Goal: Check status: Check status

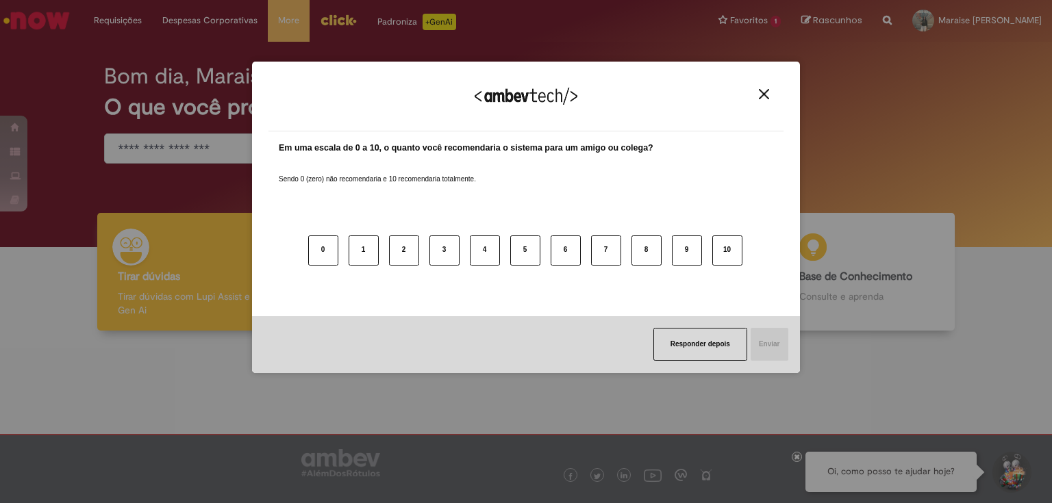
click at [759, 96] on img "Close" at bounding box center [764, 94] width 10 height 10
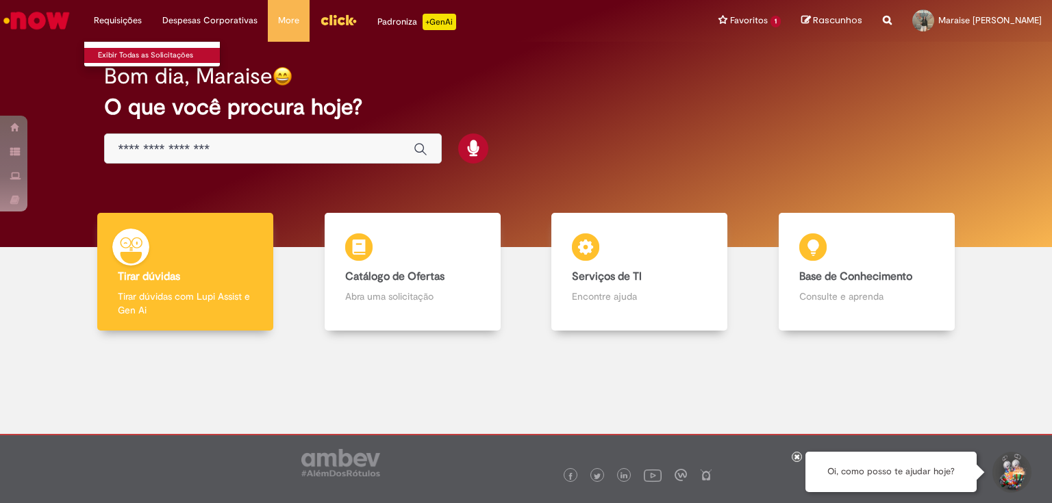
click at [131, 50] on link "Exibir Todas as Solicitações" at bounding box center [159, 55] width 151 height 15
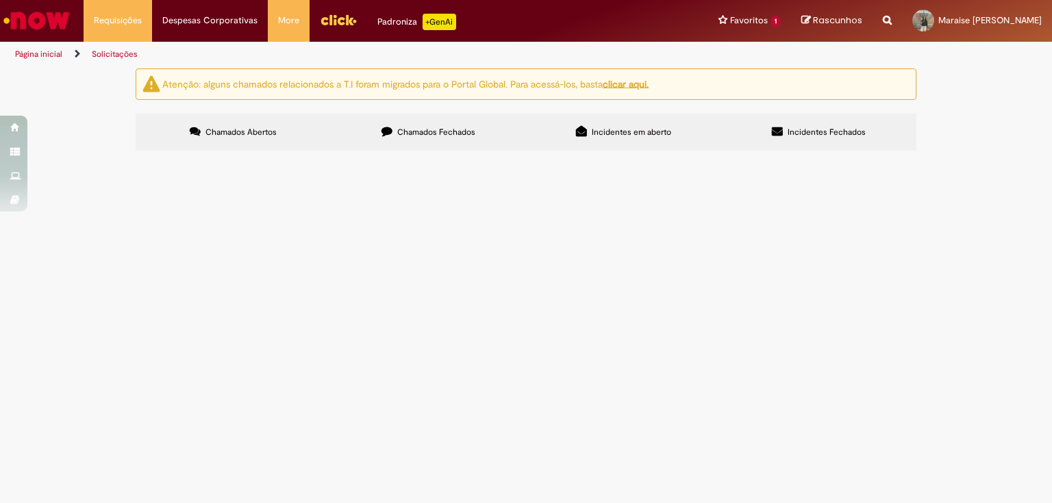
click at [422, 131] on span "Chamados Fechados" at bounding box center [436, 132] width 78 height 11
click at [0, 0] on span "R13411329" at bounding box center [0, 0] width 0 height 0
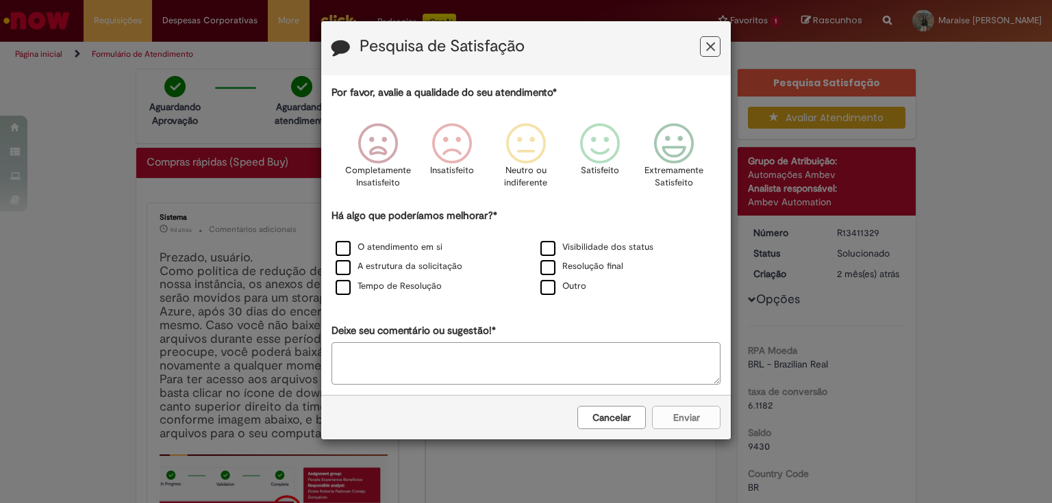
click at [713, 44] on icon "Feedback" at bounding box center [710, 47] width 9 height 14
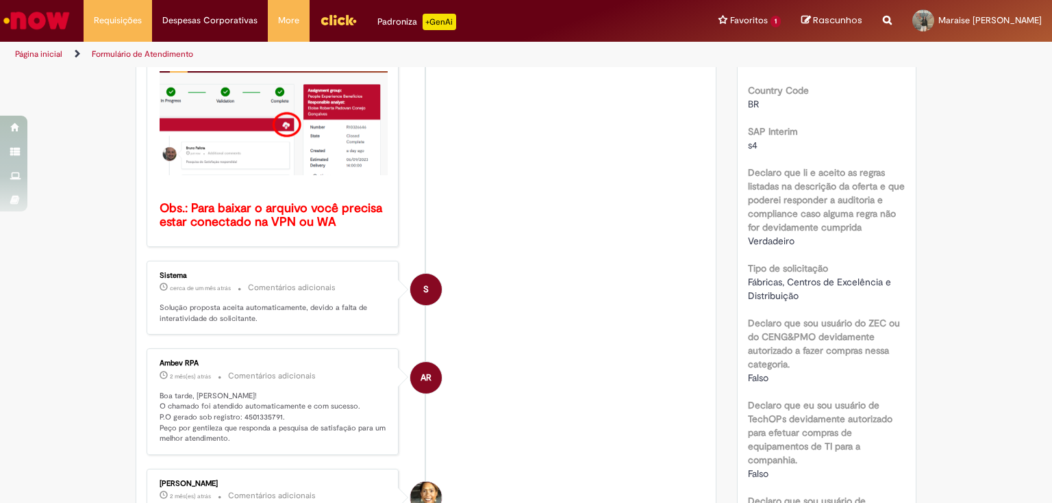
scroll to position [493, 0]
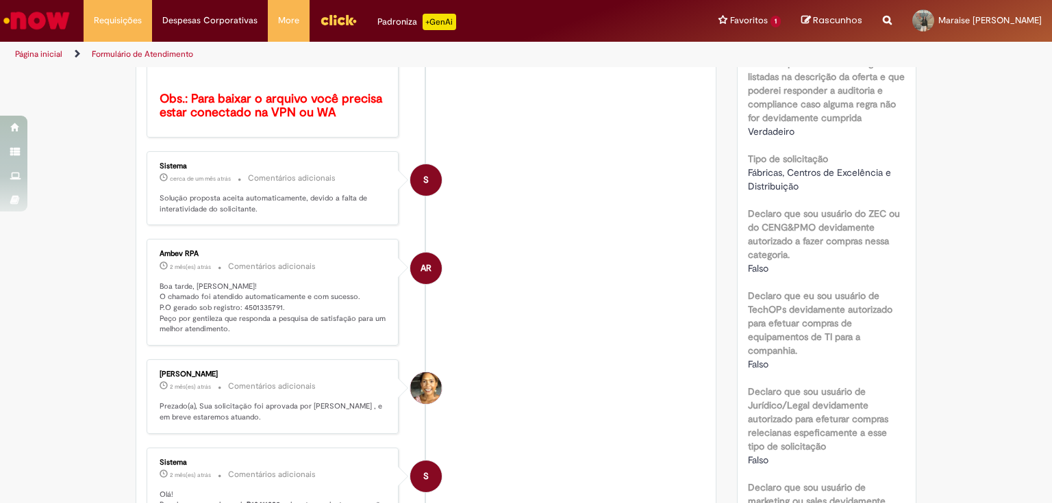
click at [50, 50] on link "Página inicial" at bounding box center [38, 54] width 47 height 11
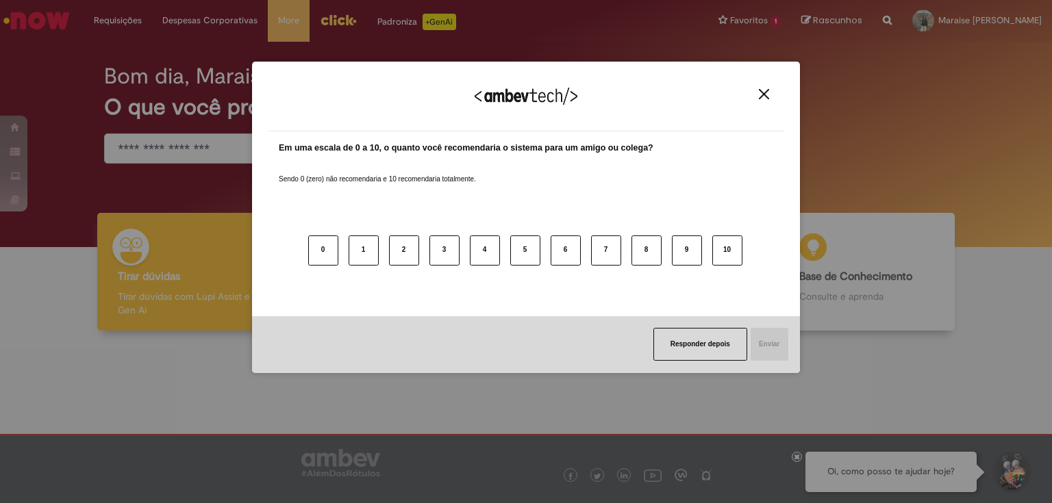
click at [756, 94] on button "Close" at bounding box center [764, 94] width 18 height 12
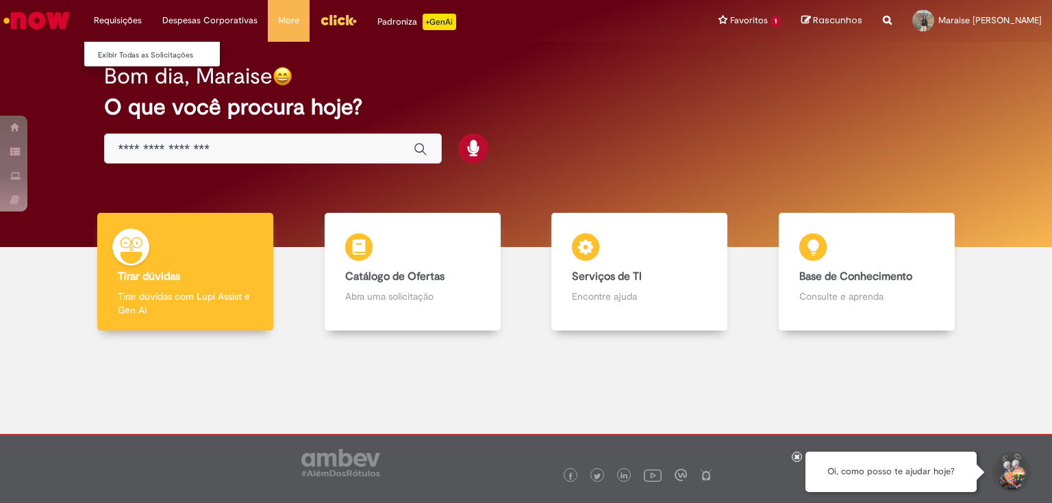
click at [127, 25] on li "Requisições Exibir Todas as Solicitações" at bounding box center [118, 20] width 68 height 41
click at [127, 55] on link "Exibir Todas as Solicitações" at bounding box center [159, 55] width 151 height 15
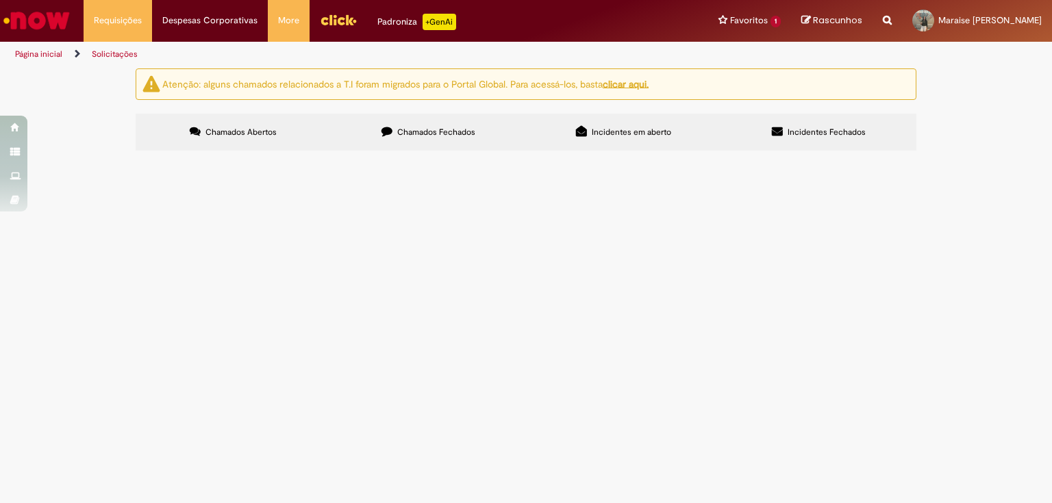
click at [422, 118] on label "Chamados Fechados" at bounding box center [428, 132] width 195 height 37
click at [0, 0] on span "Compras rápidas (Speed Buy)" at bounding box center [0, 0] width 0 height 0
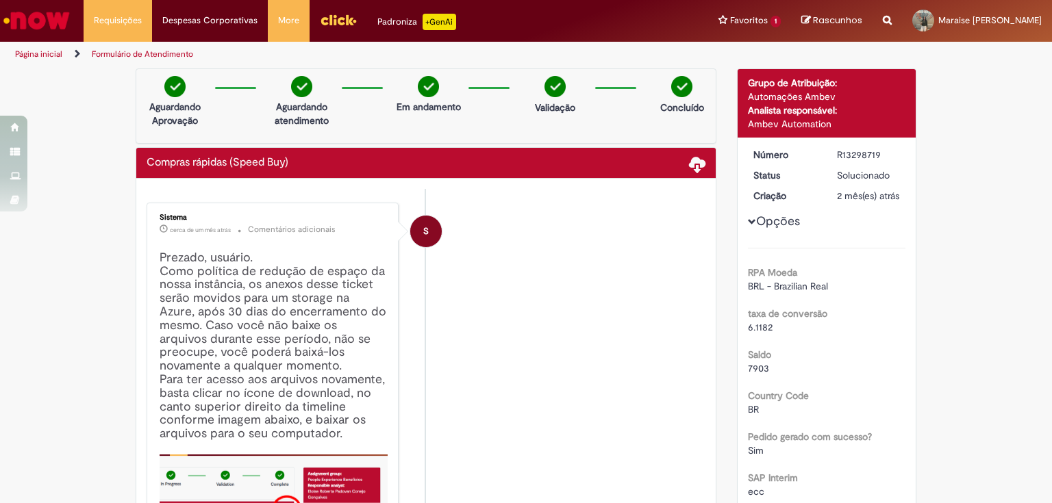
click at [40, 52] on link "Página inicial" at bounding box center [38, 54] width 47 height 11
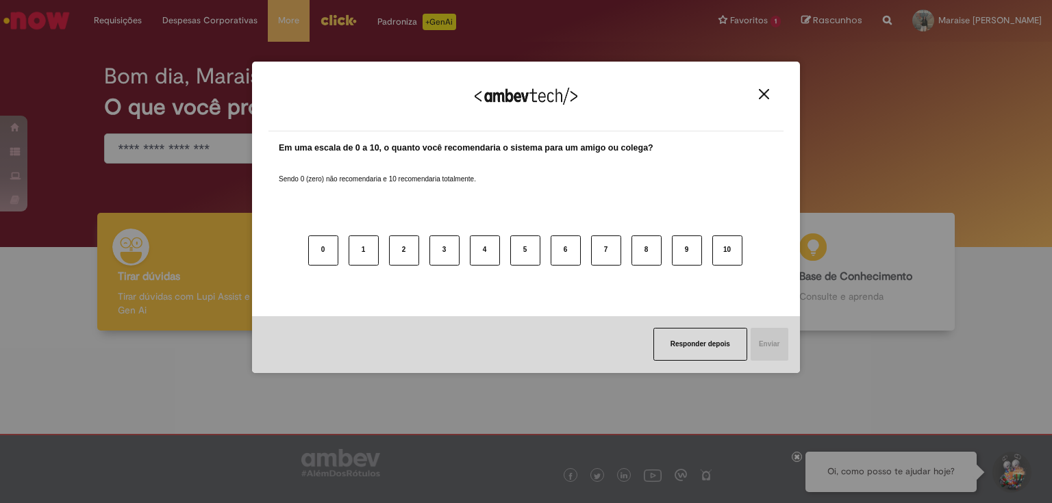
click at [763, 95] on img "Close" at bounding box center [764, 94] width 10 height 10
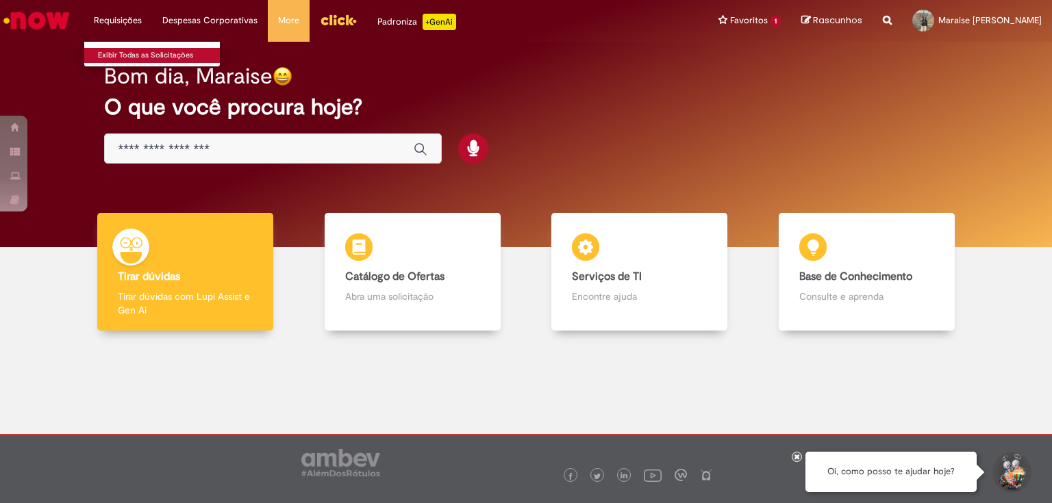
click at [129, 60] on link "Exibir Todas as Solicitações" at bounding box center [159, 55] width 151 height 15
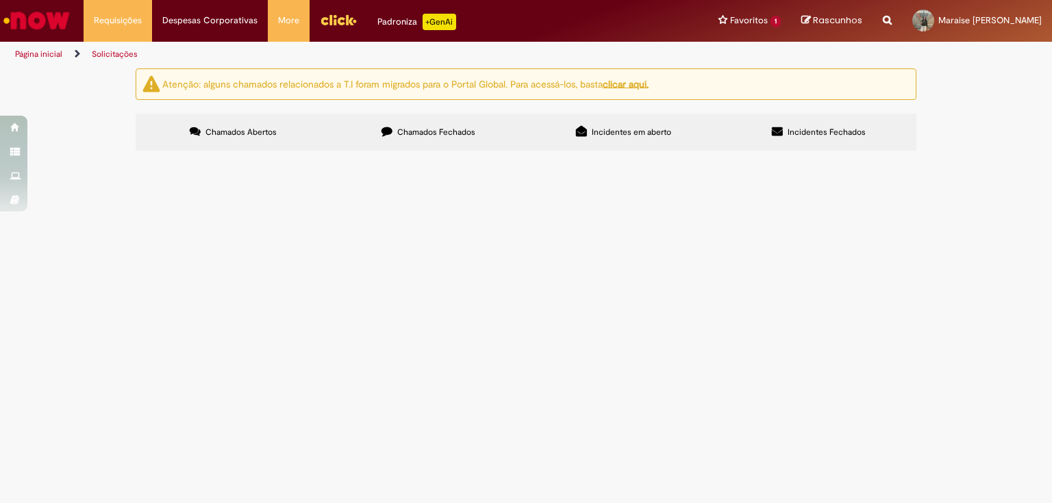
click at [405, 132] on span "Chamados Fechados" at bounding box center [436, 132] width 78 height 11
click at [0, 0] on span "R13411291" at bounding box center [0, 0] width 0 height 0
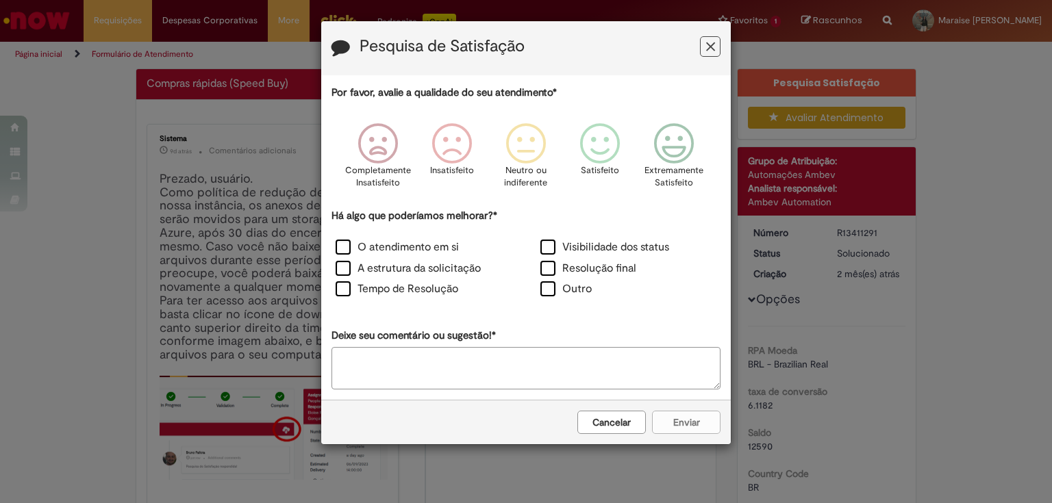
click at [718, 49] on button "Feedback" at bounding box center [710, 46] width 21 height 21
